Goal: Task Accomplishment & Management: Use online tool/utility

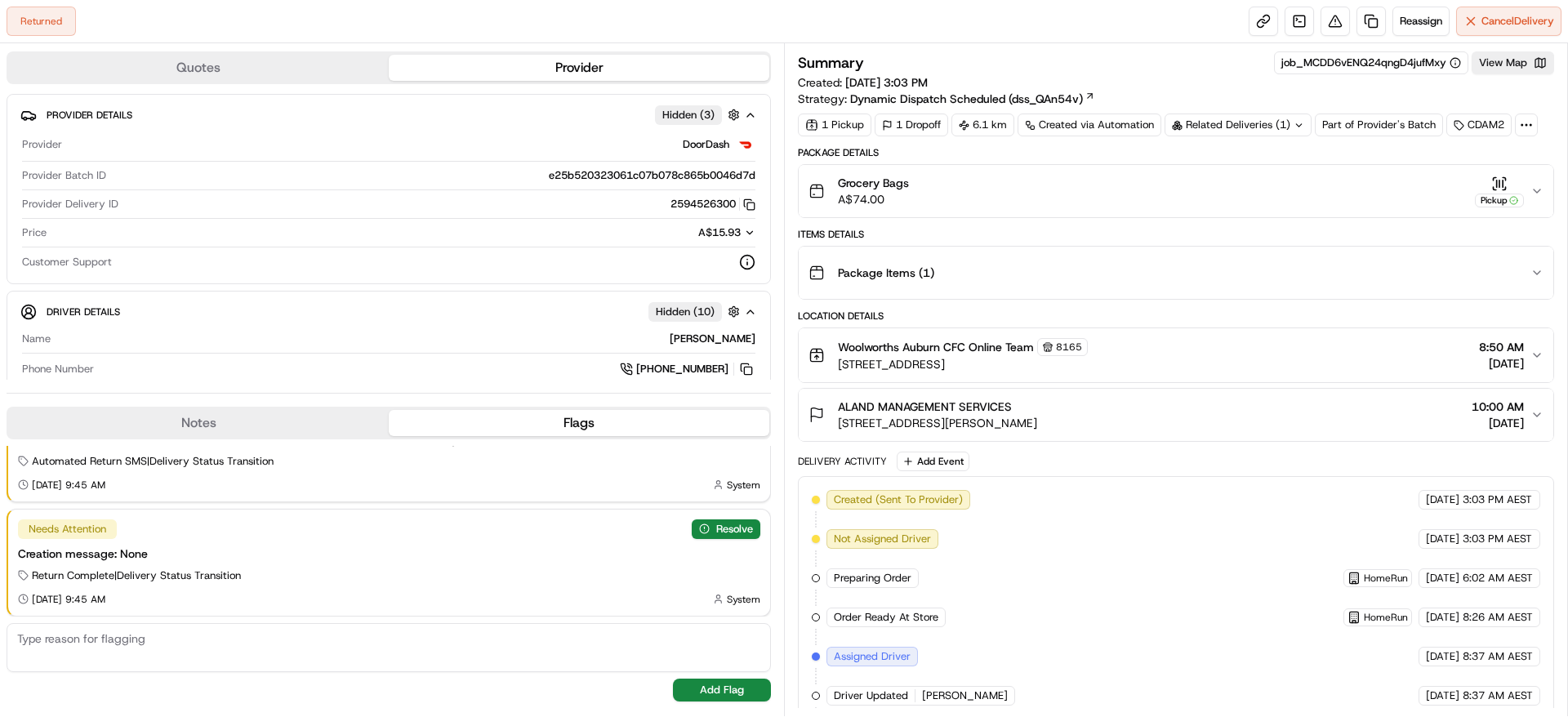
click at [899, 427] on span "[STREET_ADDRESS][PERSON_NAME]" at bounding box center [937, 423] width 199 height 17
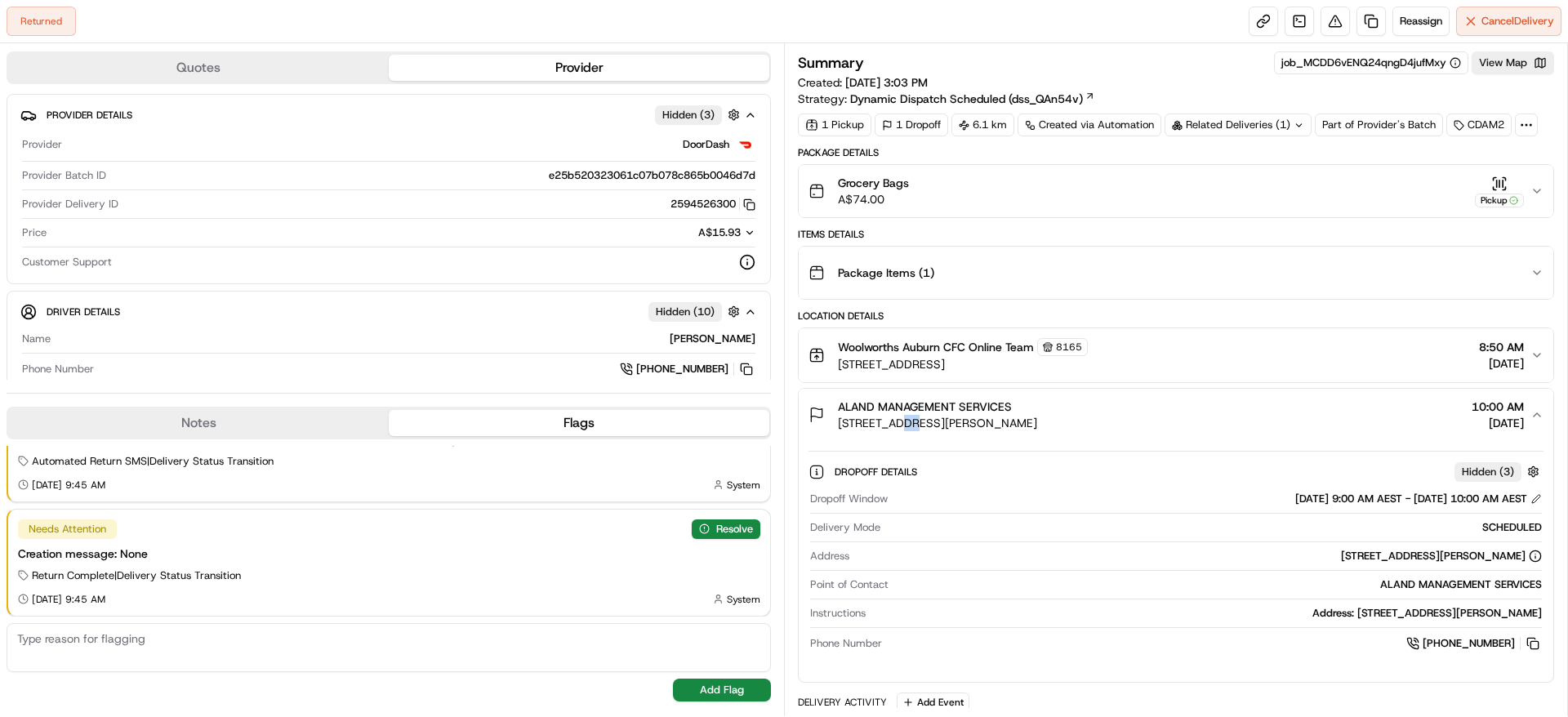
click at [899, 427] on span "[STREET_ADDRESS][PERSON_NAME]" at bounding box center [937, 423] width 199 height 17
copy span "[STREET_ADDRESS][PERSON_NAME]"
click at [1420, 10] on button "Reassign" at bounding box center [1420, 21] width 57 height 29
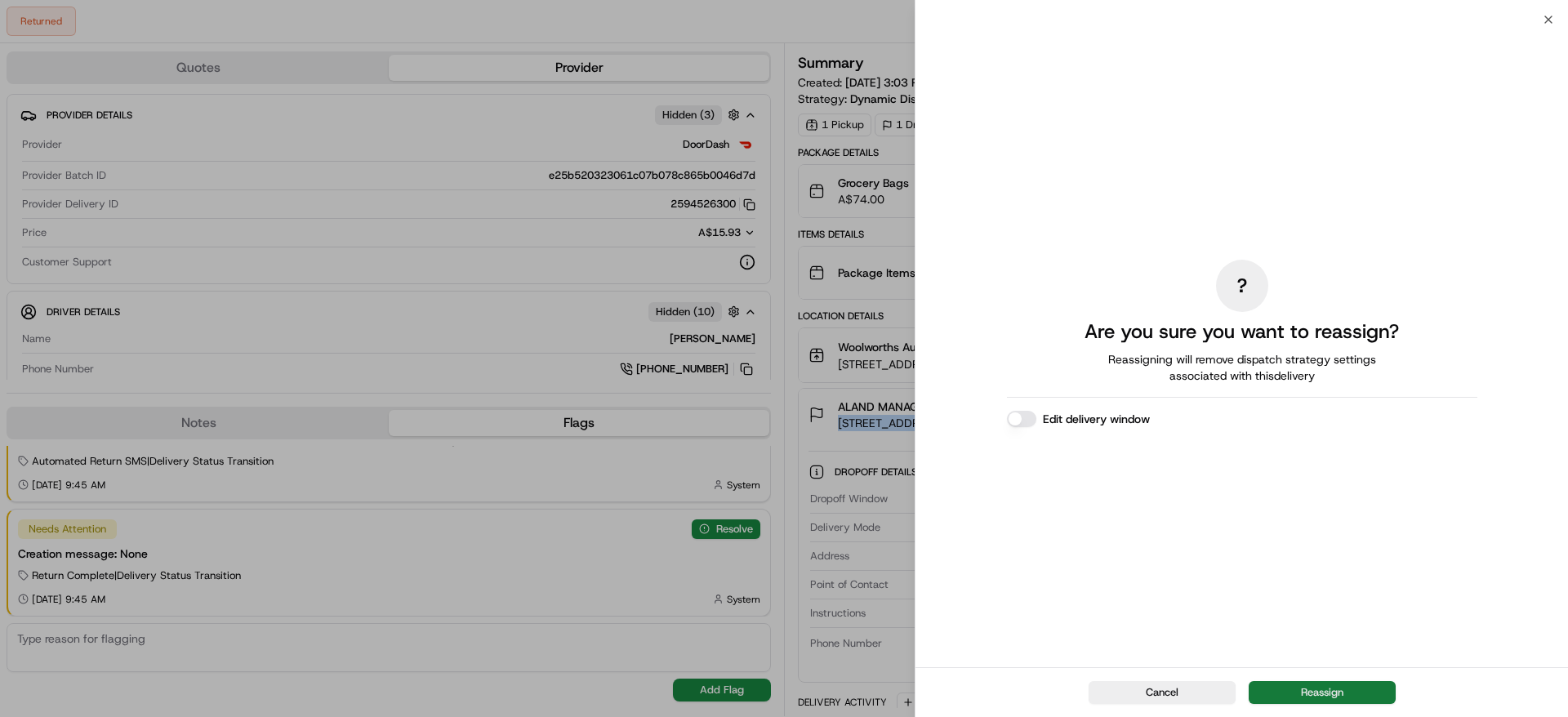
click at [1313, 689] on button "Reassign" at bounding box center [1321, 693] width 147 height 23
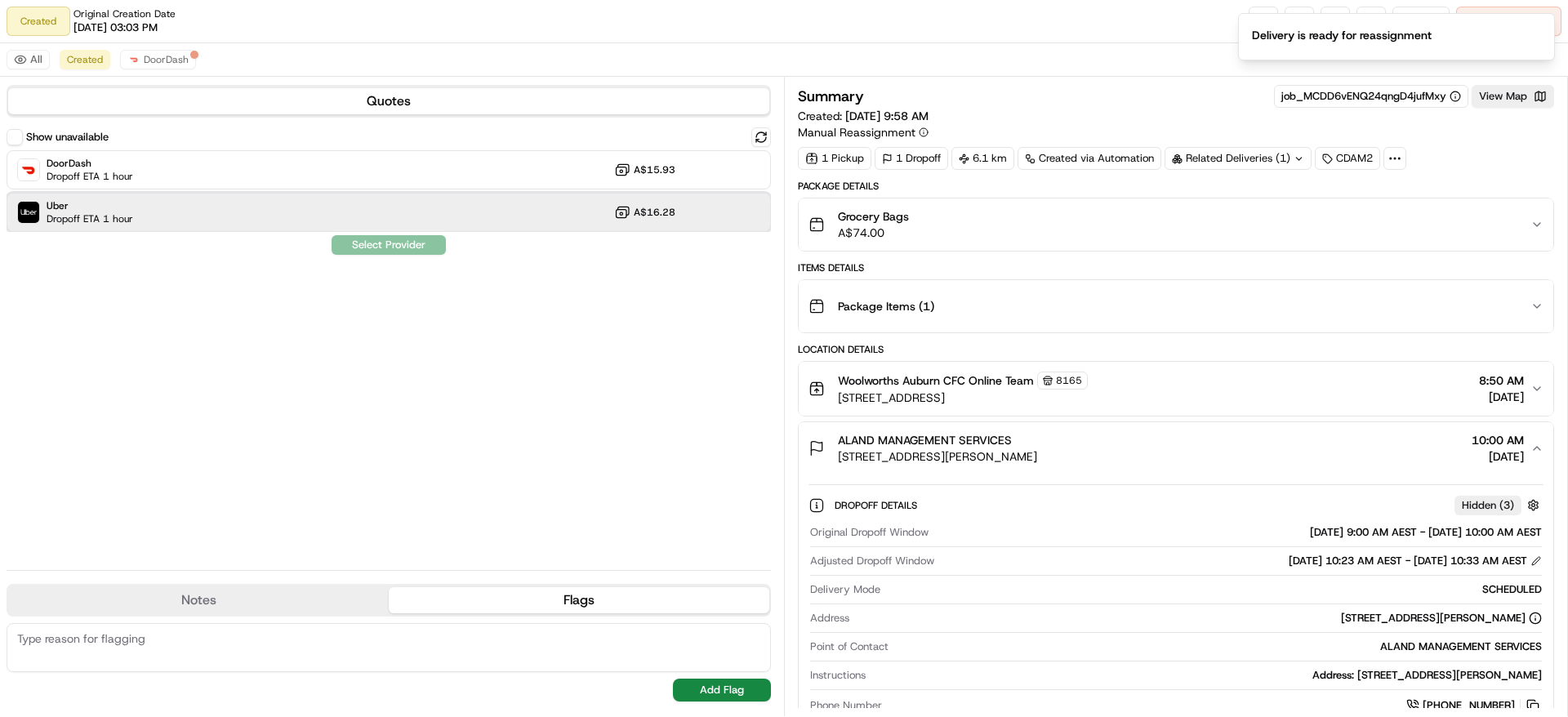
click at [288, 222] on div "Uber Dropoff ETA 1 hour A$16.28" at bounding box center [389, 212] width 765 height 39
click at [395, 243] on button "Assign Provider" at bounding box center [388, 245] width 116 height 19
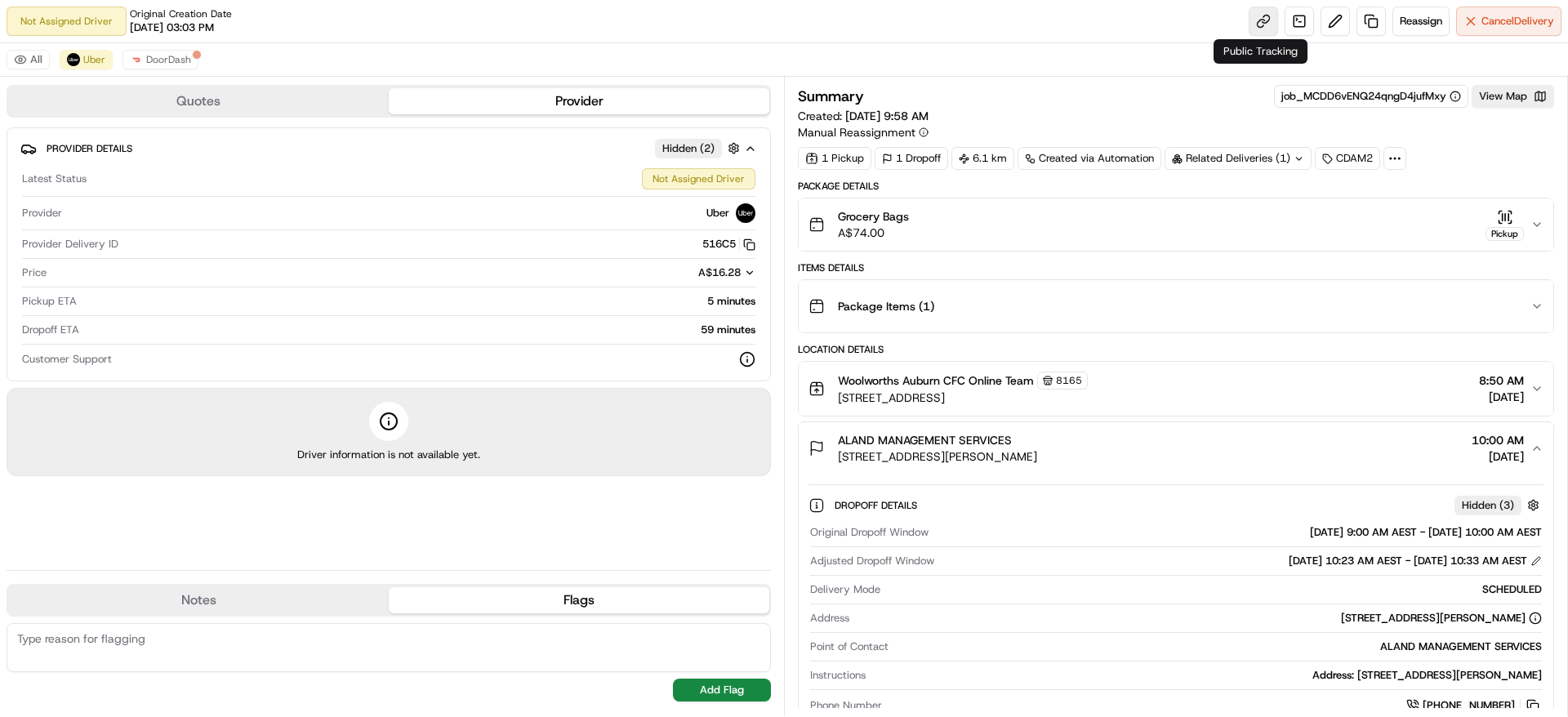
click at [1254, 20] on link at bounding box center [1263, 21] width 29 height 29
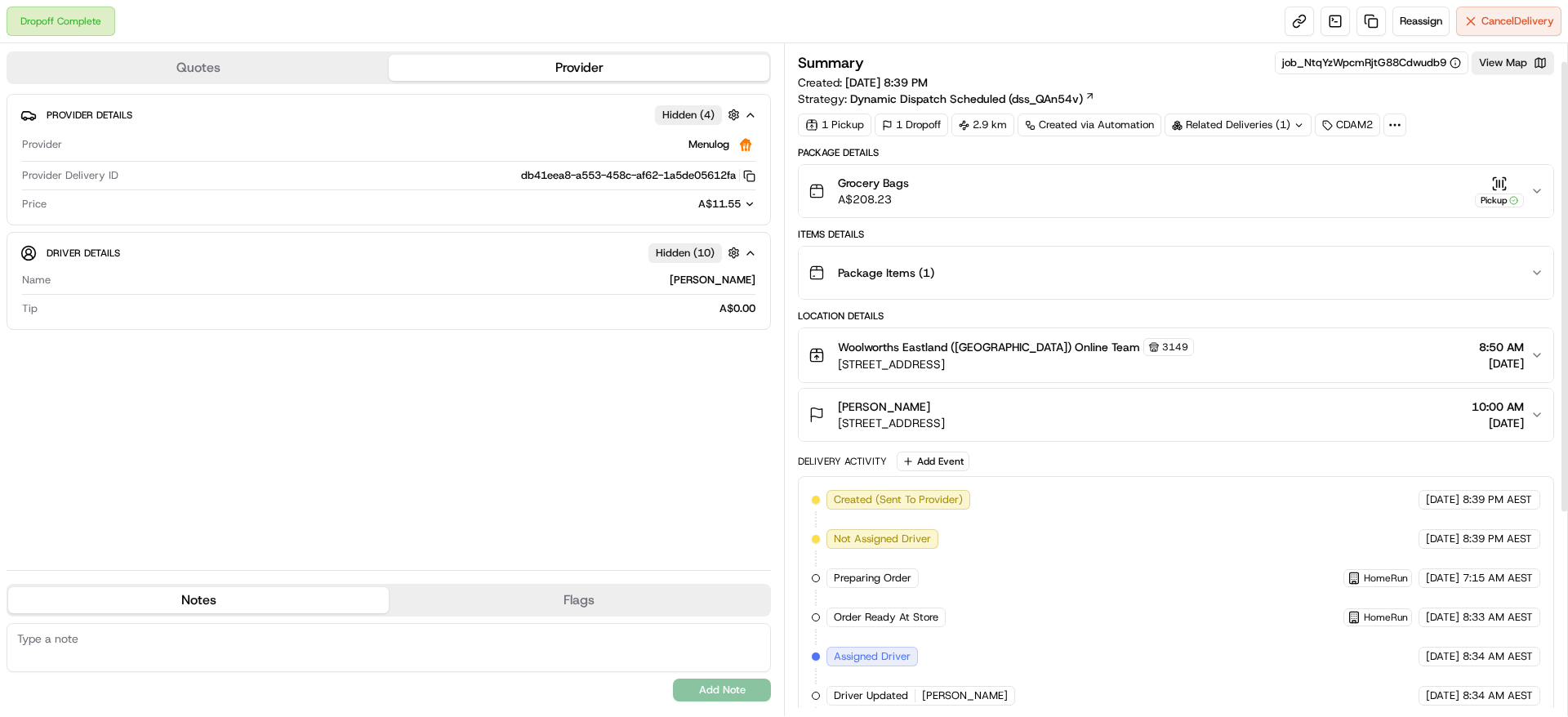
scroll to position [325, 0]
